Goal: Task Accomplishment & Management: Manage account settings

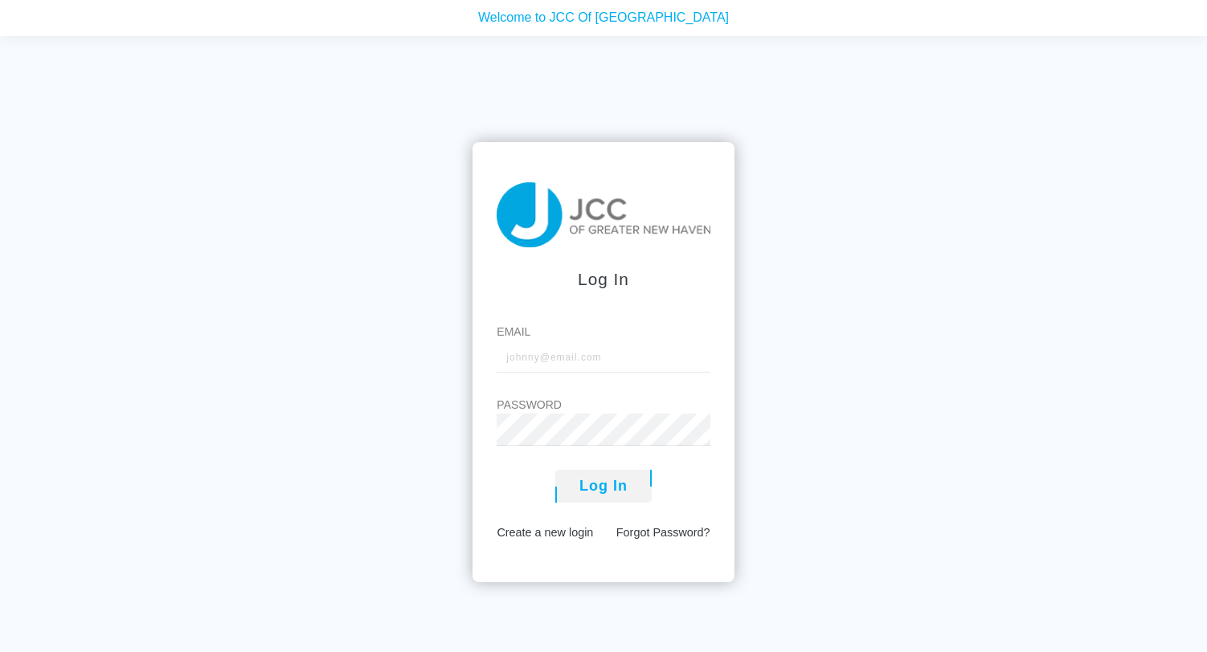
type input "[EMAIL_ADDRESS][DOMAIN_NAME]"
click at [596, 481] on button "Log In" at bounding box center [603, 486] width 96 height 33
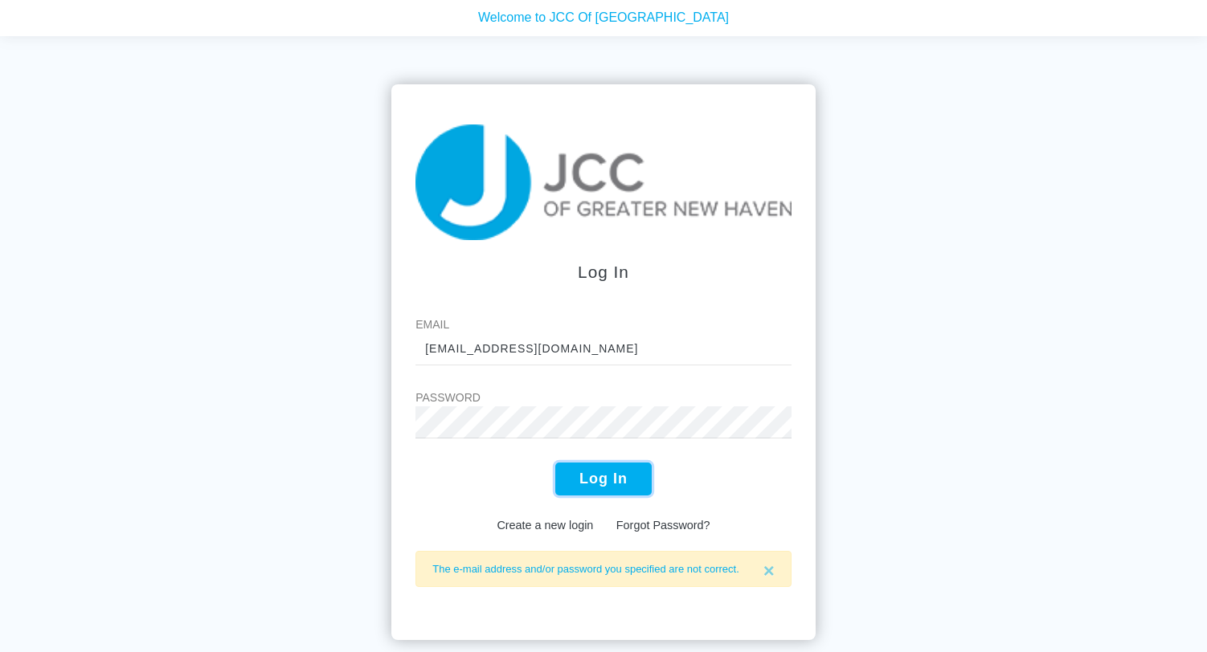
click at [578, 472] on button "Log In" at bounding box center [603, 479] width 96 height 33
